Goal: Task Accomplishment & Management: Use online tool/utility

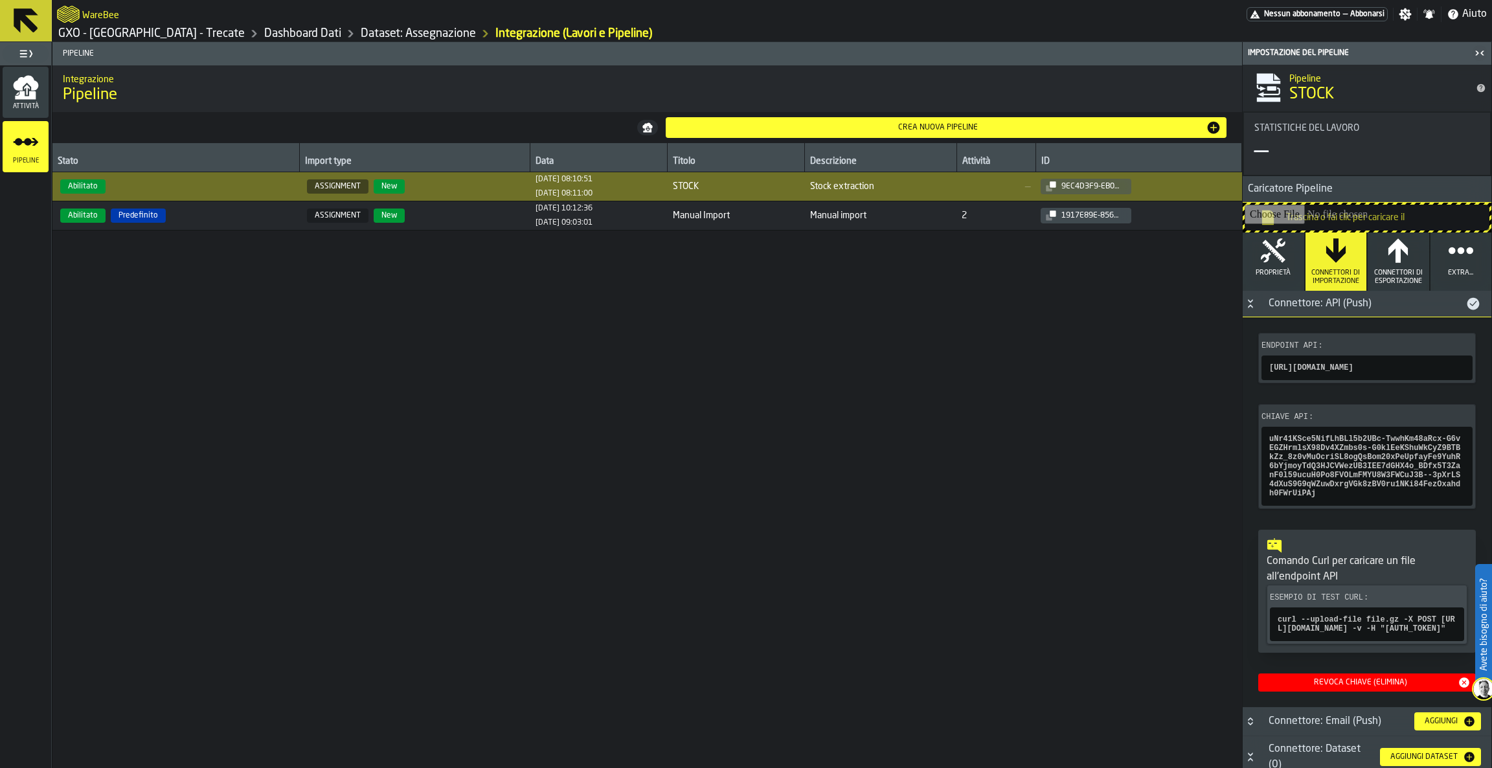
drag, startPoint x: 0, startPoint y: 0, endPoint x: 25, endPoint y: 12, distance: 27.2
click at [25, 12] on icon at bounding box center [26, 20] width 25 height 25
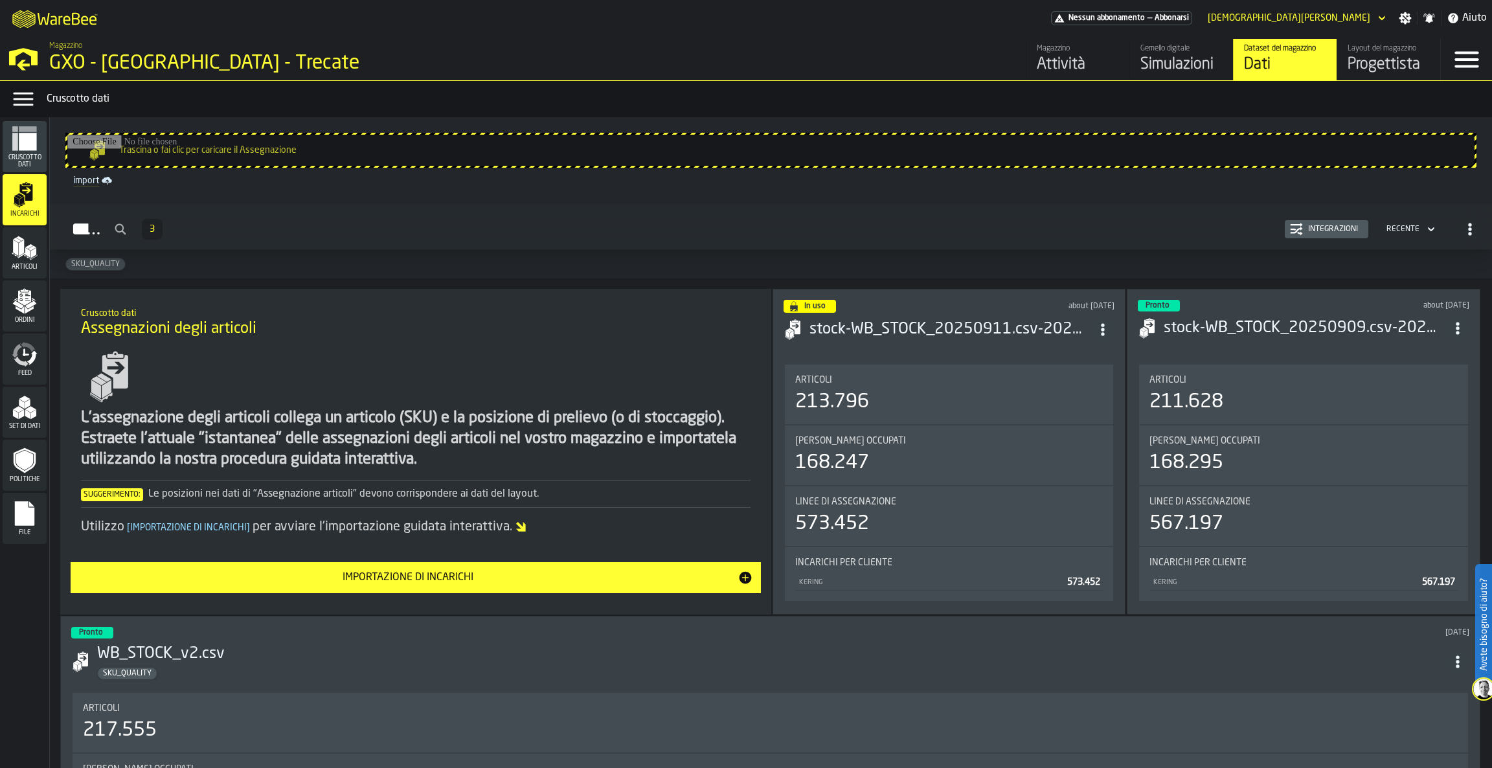
click at [1165, 63] on div "Simulazioni" at bounding box center [1182, 64] width 82 height 21
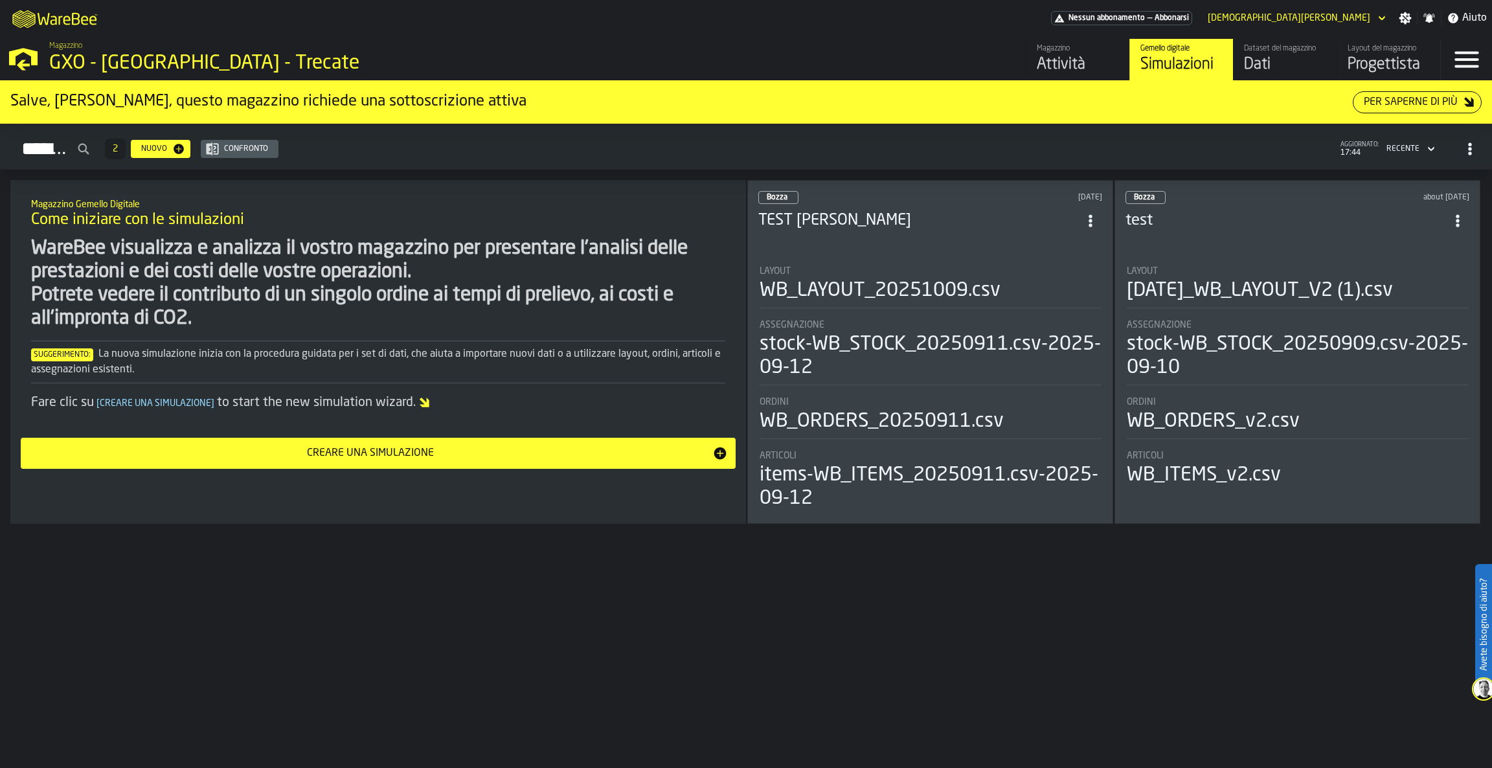
click at [980, 330] on div "Assegnazione stock-WB_STOCK_20250911.csv-2025-09-12" at bounding box center [930, 350] width 341 height 60
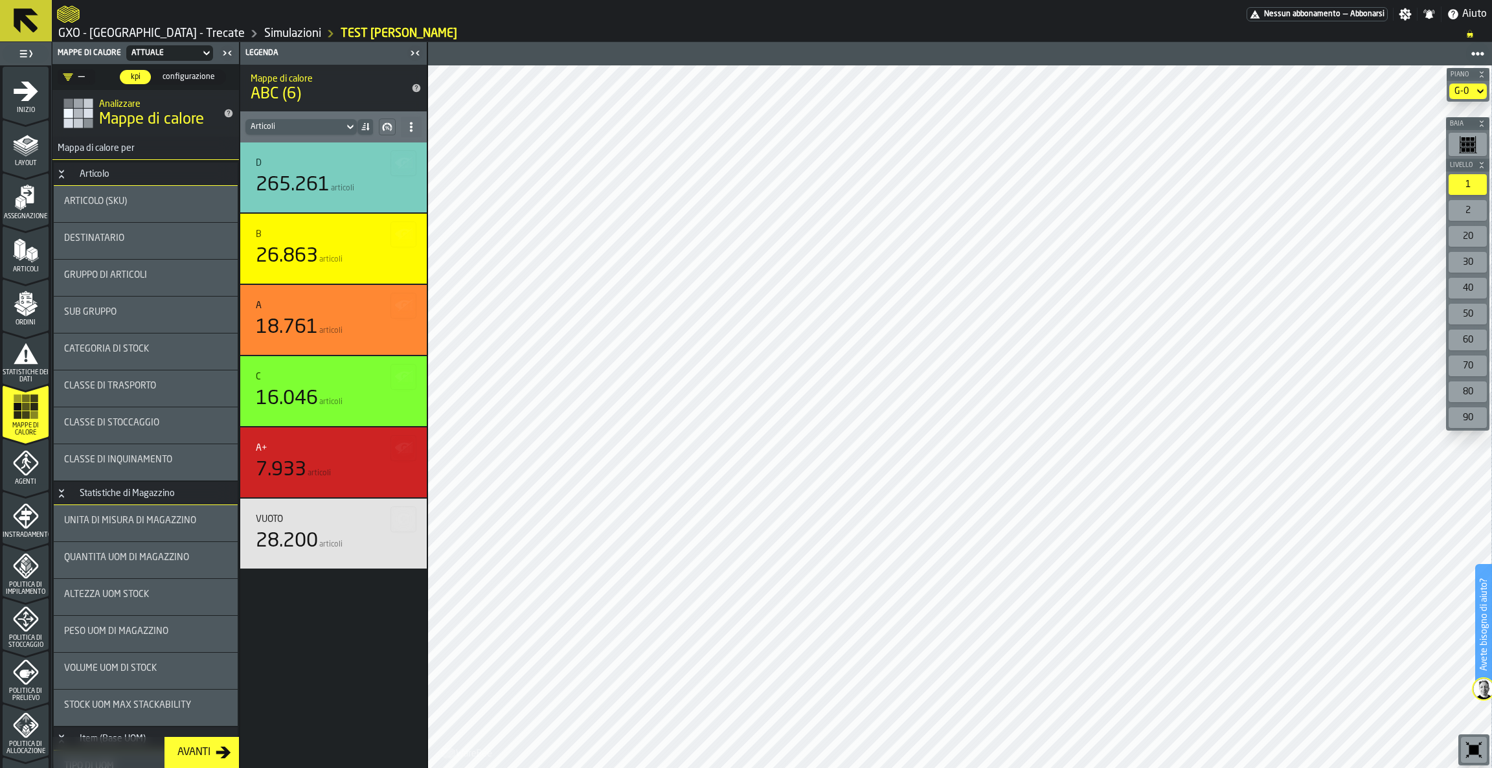
click at [1470, 89] on div "G-0" at bounding box center [1462, 92] width 25 height 16
click at [1442, 177] on div "G-2" at bounding box center [1445, 177] width 67 height 16
click at [1475, 87] on icon at bounding box center [1480, 92] width 13 height 16
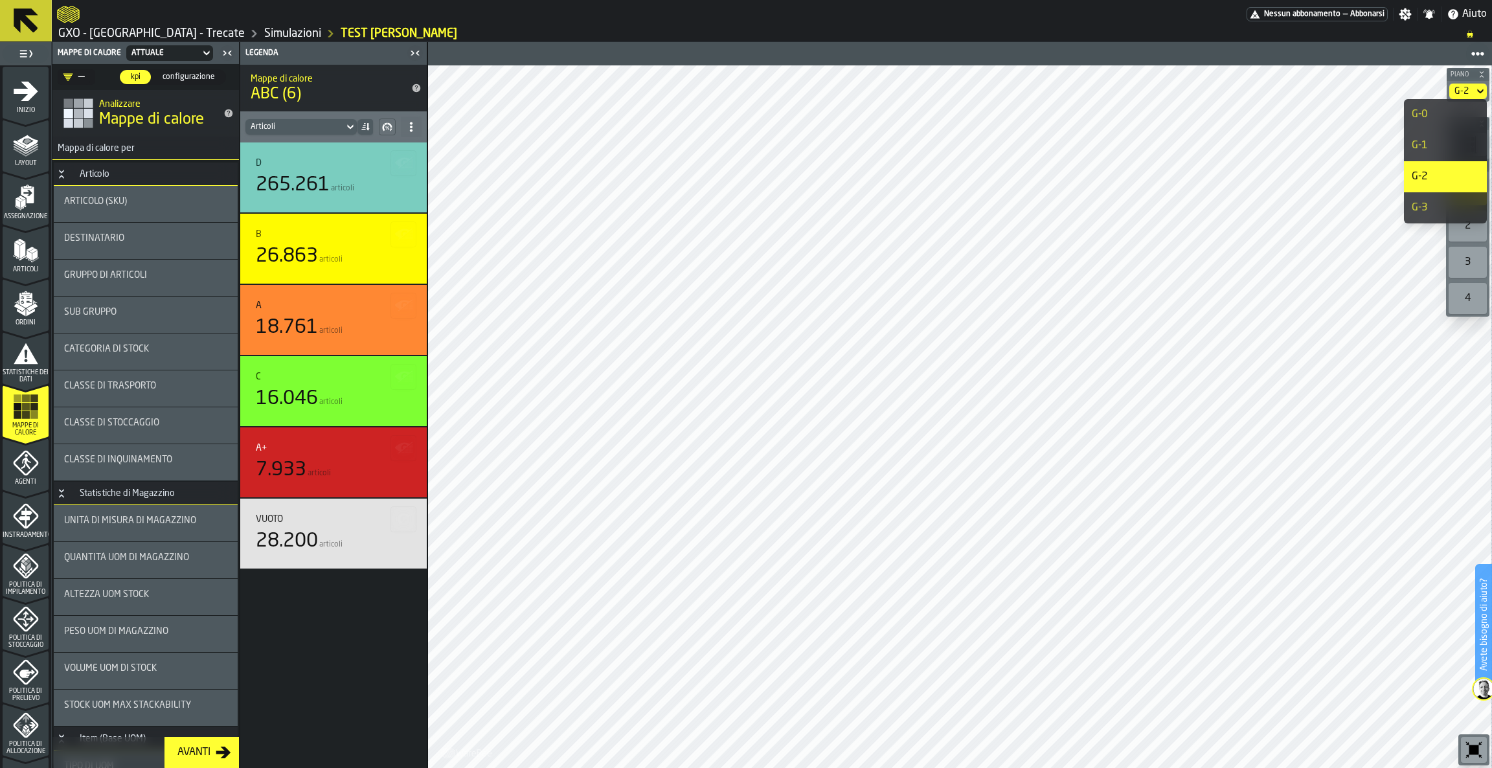
click at [1425, 208] on div "G-3" at bounding box center [1445, 208] width 67 height 16
